Goal: Entertainment & Leisure: Consume media (video, audio)

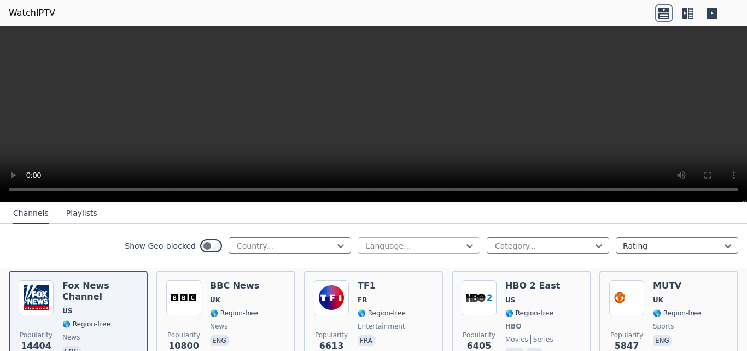
scroll to position [109, 0]
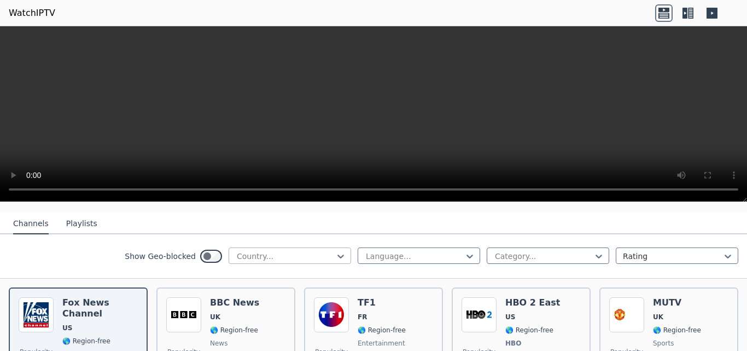
click at [290, 253] on div "Country..." at bounding box center [290, 255] width 123 height 16
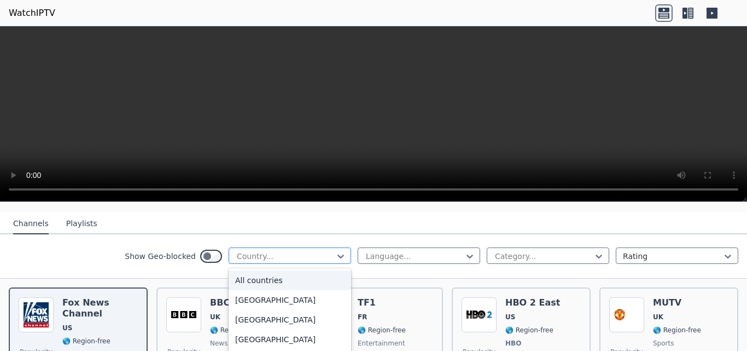
click at [290, 251] on div at bounding box center [286, 255] width 100 height 11
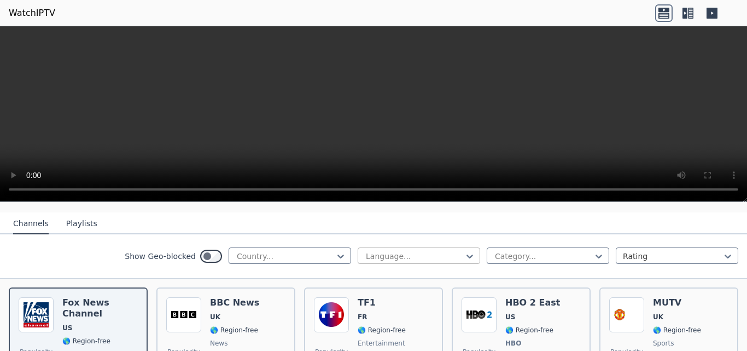
click at [401, 250] on div at bounding box center [415, 255] width 100 height 11
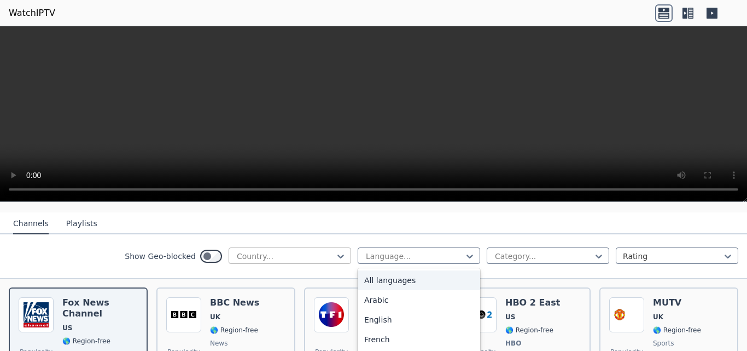
click at [261, 250] on div at bounding box center [286, 255] width 100 height 11
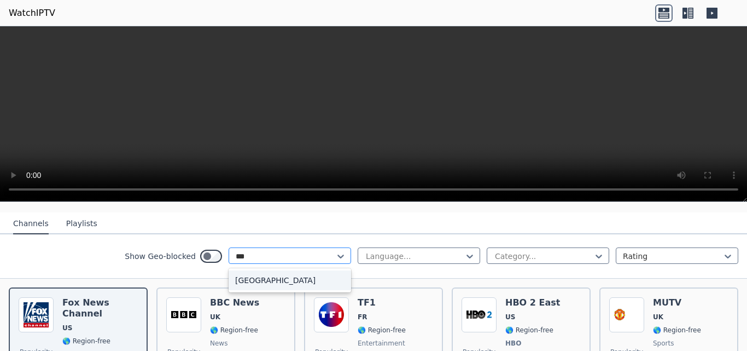
type input "****"
click at [242, 275] on div "[GEOGRAPHIC_DATA]" at bounding box center [290, 280] width 123 height 20
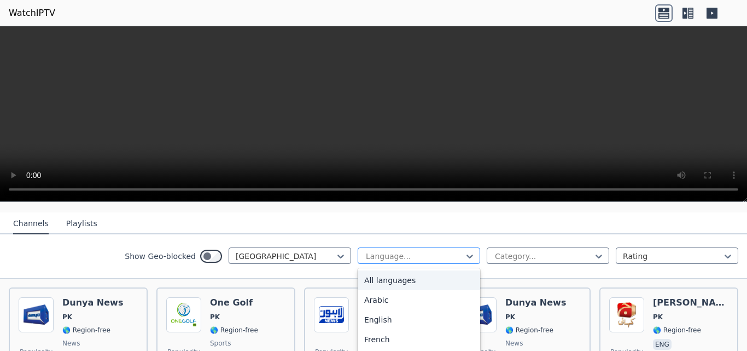
click at [404, 250] on div at bounding box center [415, 255] width 100 height 11
click at [625, 234] on div "Show Geo-blocked Pakistan 22 results available. Use Up and Down to choose optio…" at bounding box center [373, 256] width 747 height 44
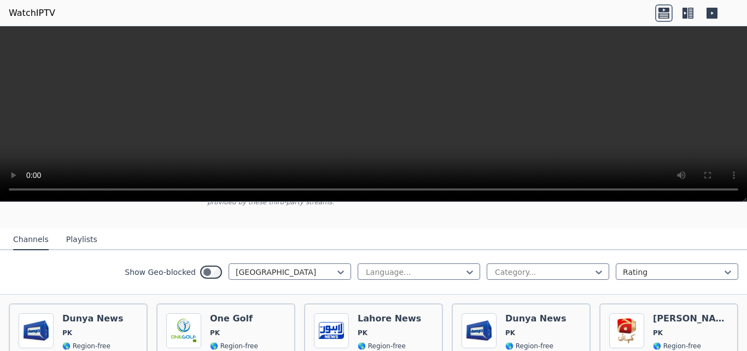
scroll to position [109, 0]
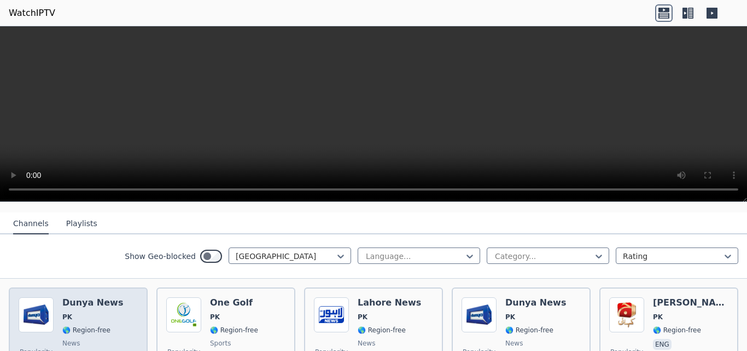
click at [93, 297] on h6 "Dunya News" at bounding box center [92, 302] width 61 height 11
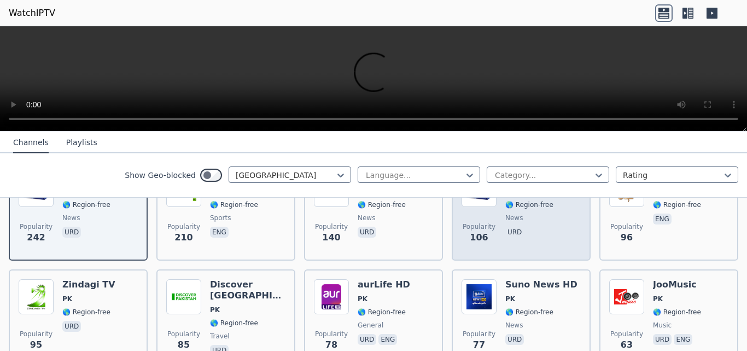
scroll to position [0, 0]
